Goal: Navigation & Orientation: Find specific page/section

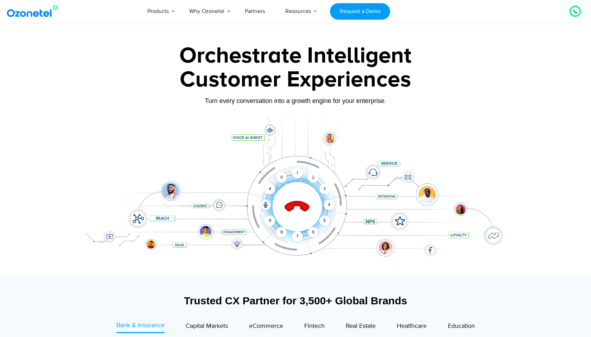
scroll to position [73, 0]
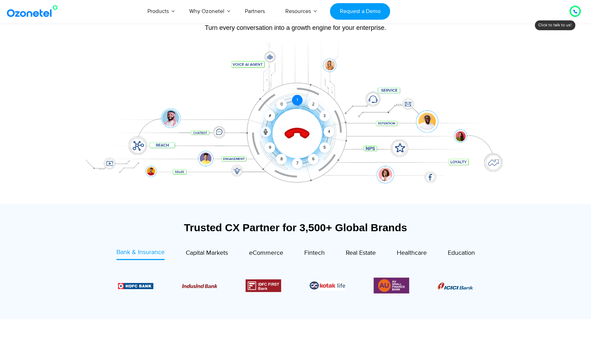
click at [298, 100] on div "1" at bounding box center [297, 100] width 11 height 11
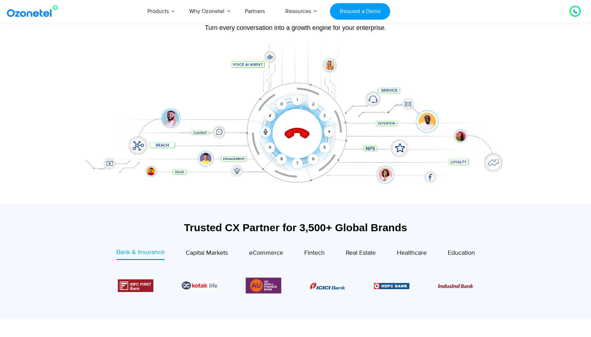
click at [297, 129] on icon at bounding box center [297, 134] width 25 height 25
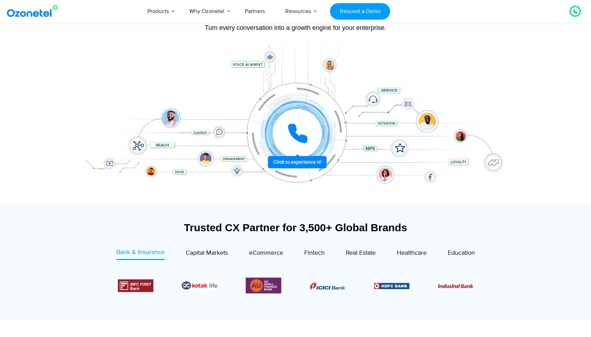
click at [294, 131] on icon at bounding box center [298, 134] width 18 height 18
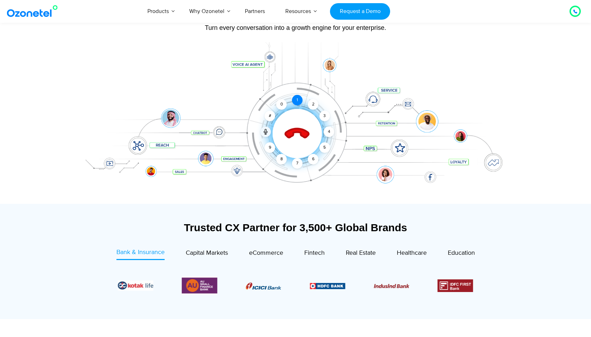
click at [299, 100] on div "1" at bounding box center [297, 100] width 11 height 11
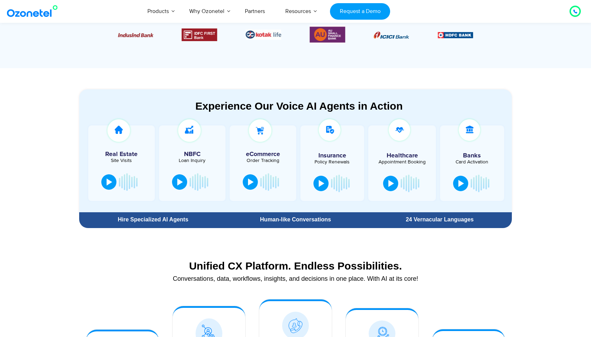
scroll to position [146, 0]
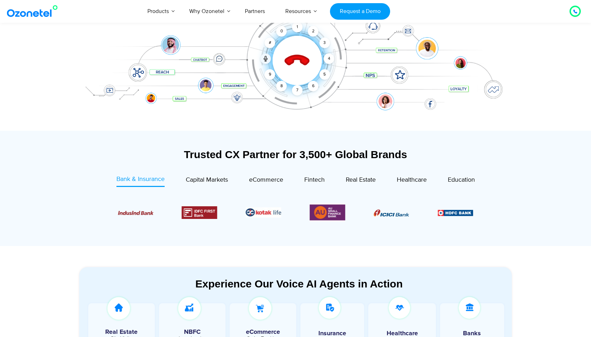
click at [294, 60] on icon at bounding box center [297, 61] width 25 height 25
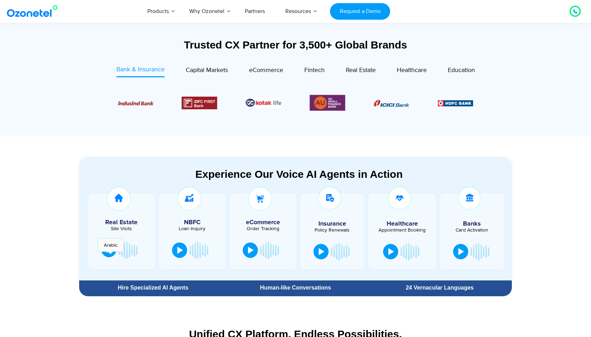
click at [108, 253] on button at bounding box center [108, 249] width 15 height 15
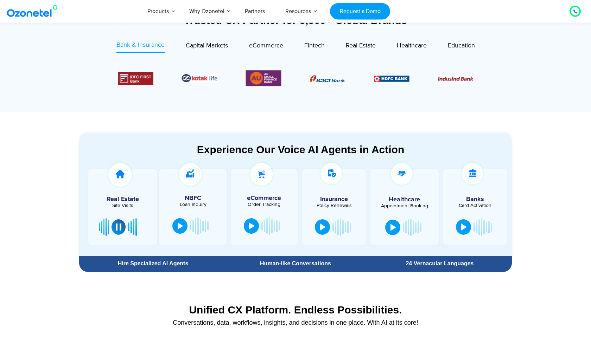
scroll to position [292, 0]
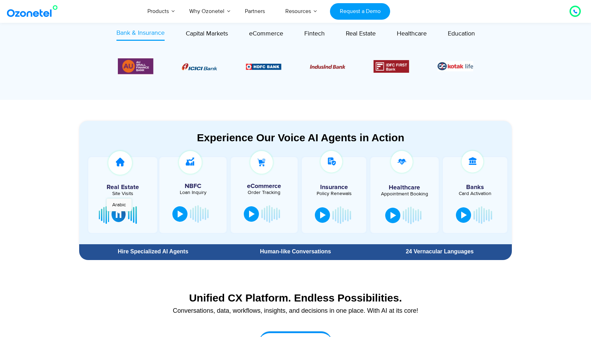
click at [119, 215] on div at bounding box center [119, 214] width 6 height 7
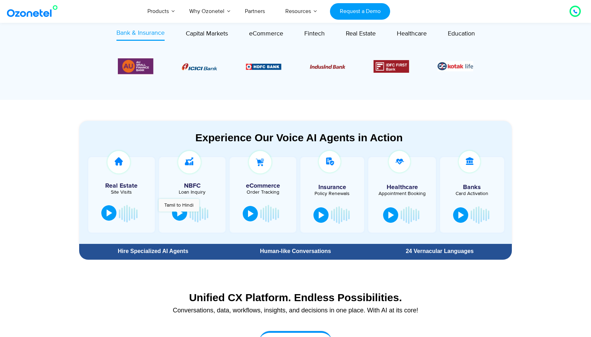
click at [179, 215] on div at bounding box center [180, 213] width 6 height 7
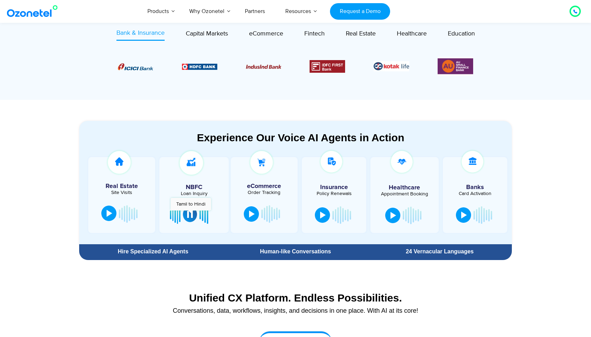
click at [191, 214] on div at bounding box center [190, 214] width 6 height 7
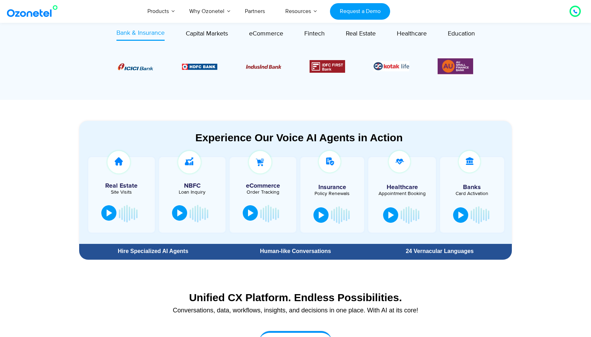
click at [250, 212] on div at bounding box center [251, 213] width 6 height 7
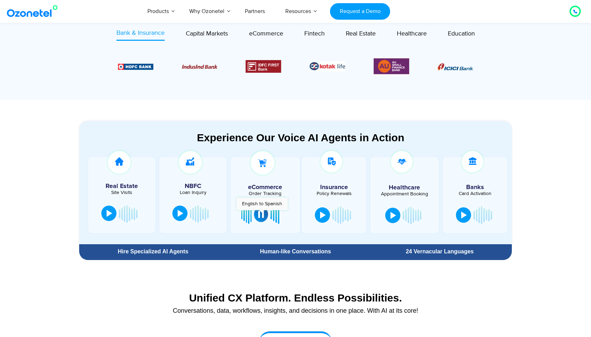
click at [262, 214] on div at bounding box center [261, 214] width 6 height 7
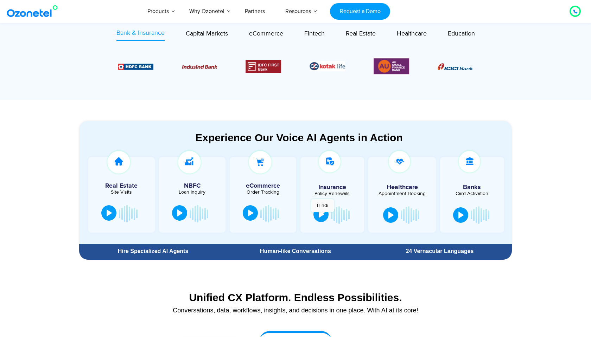
click at [322, 215] on div at bounding box center [321, 214] width 6 height 7
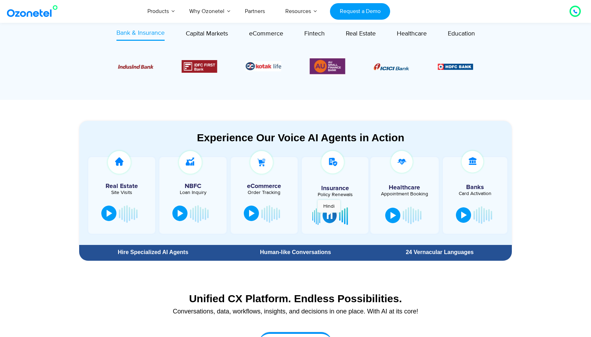
click at [329, 216] on div at bounding box center [330, 215] width 6 height 7
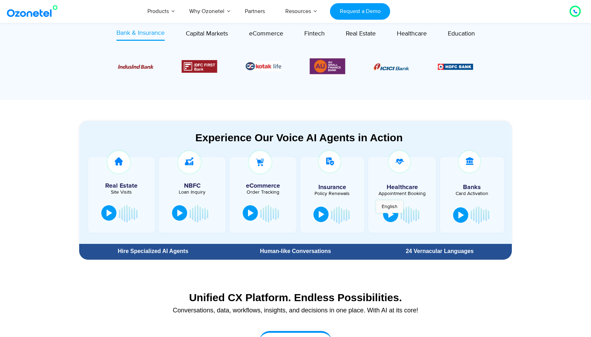
click at [391, 216] on div at bounding box center [391, 214] width 6 height 7
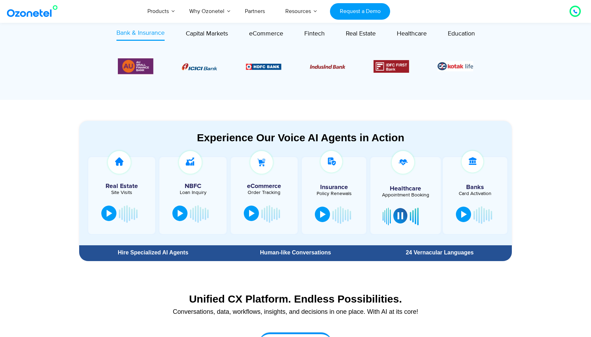
click at [461, 215] on div at bounding box center [464, 214] width 6 height 7
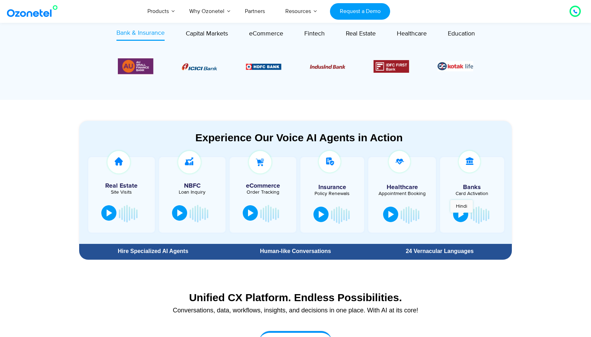
click at [461, 216] on div at bounding box center [461, 214] width 6 height 7
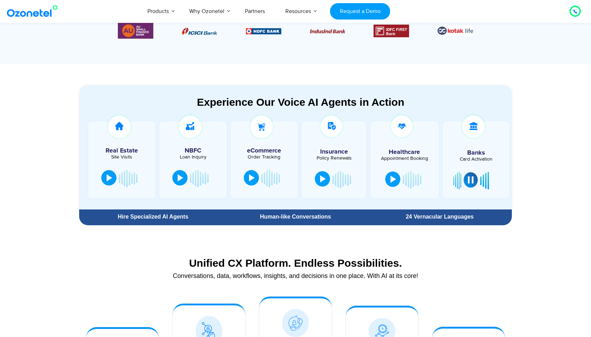
scroll to position [329, 0]
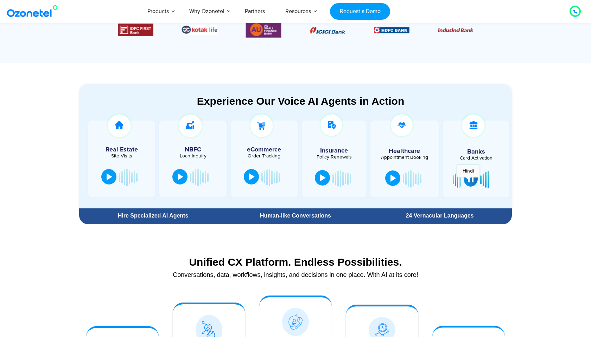
click at [468, 181] on div at bounding box center [471, 178] width 6 height 7
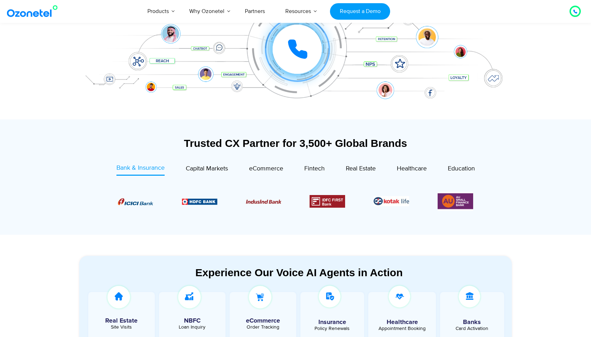
scroll to position [0, 0]
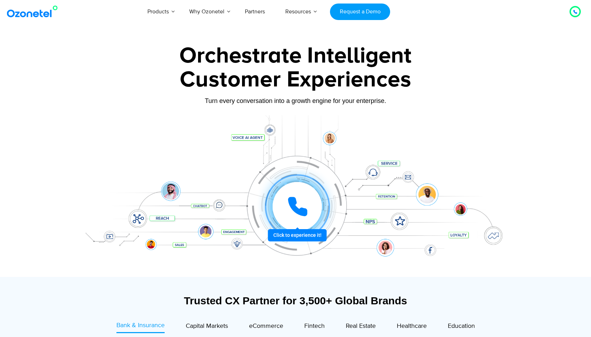
click at [294, 209] on icon at bounding box center [298, 207] width 18 height 18
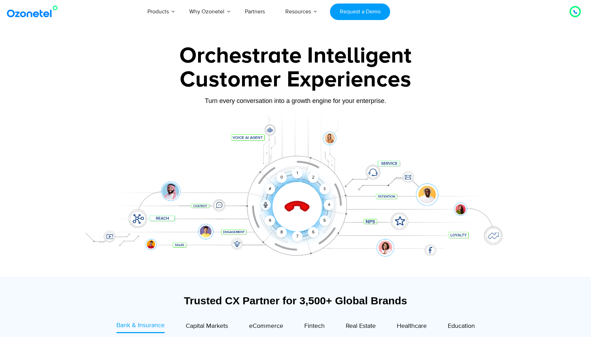
click at [294, 209] on icon at bounding box center [297, 207] width 30 height 30
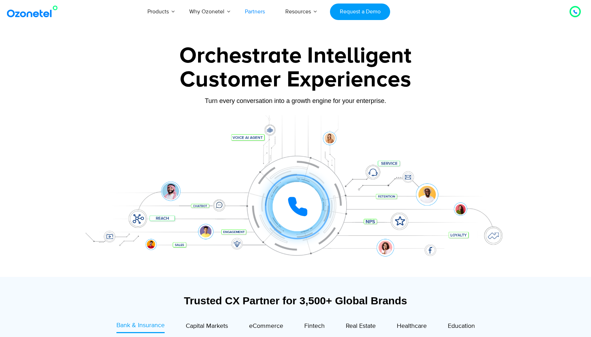
click at [254, 12] on link "Partners" at bounding box center [254, 11] width 40 height 23
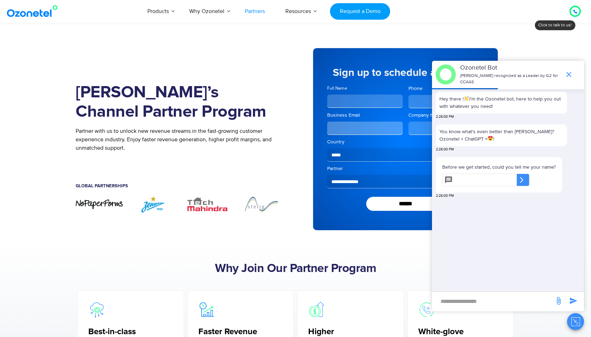
scroll to position [73, 0]
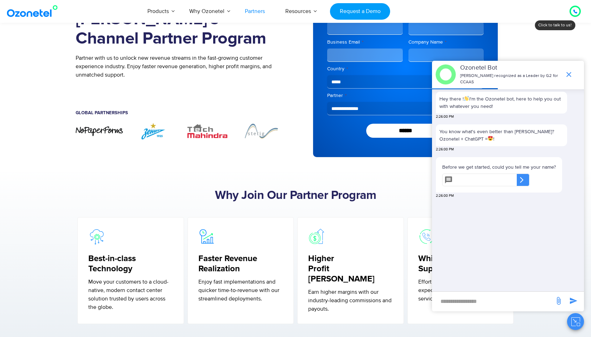
click at [568, 75] on icon "end chat or minimize" at bounding box center [568, 74] width 5 height 5
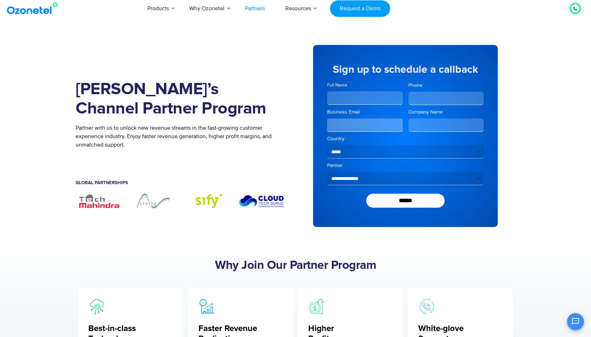
scroll to position [0, 0]
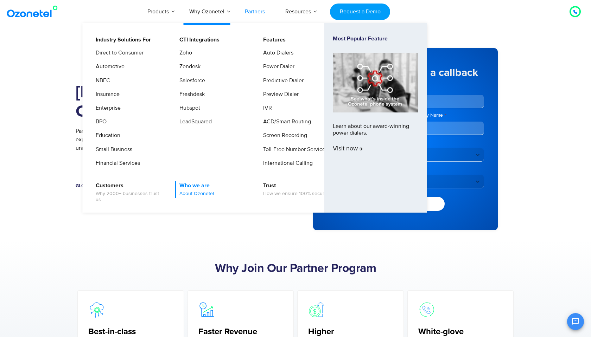
click at [194, 187] on link "Who we are About Ozonetel" at bounding box center [195, 189] width 40 height 17
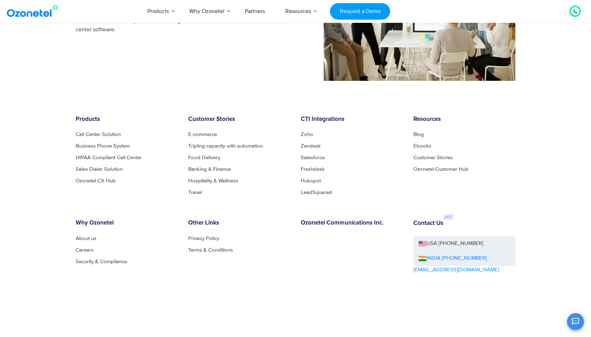
scroll to position [708, 0]
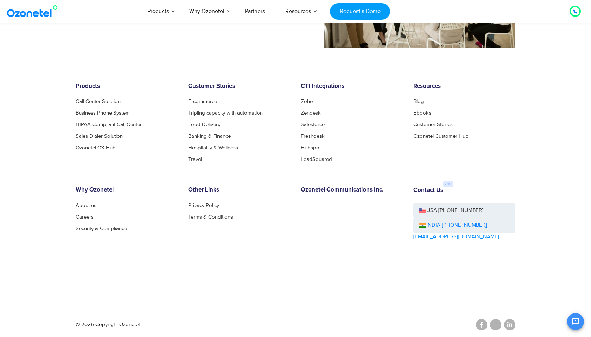
click at [208, 259] on div "Other Links Privacy Policy Terms & Conditions" at bounding box center [239, 234] width 112 height 94
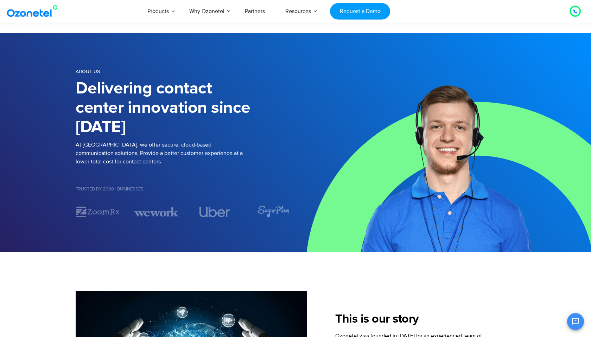
scroll to position [0, 0]
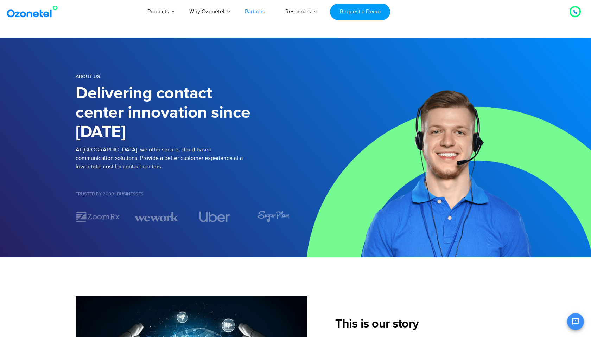
click at [249, 9] on link "Partners" at bounding box center [254, 11] width 40 height 23
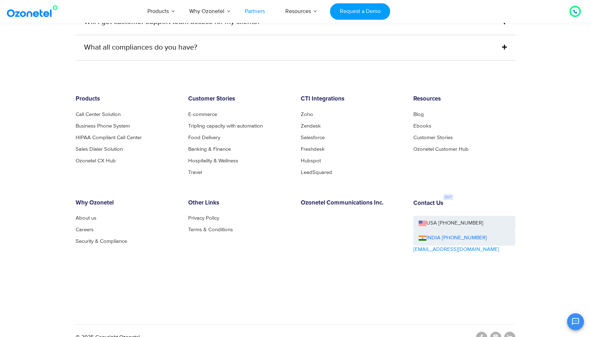
scroll to position [1909, 0]
